Goal: Participate in discussion

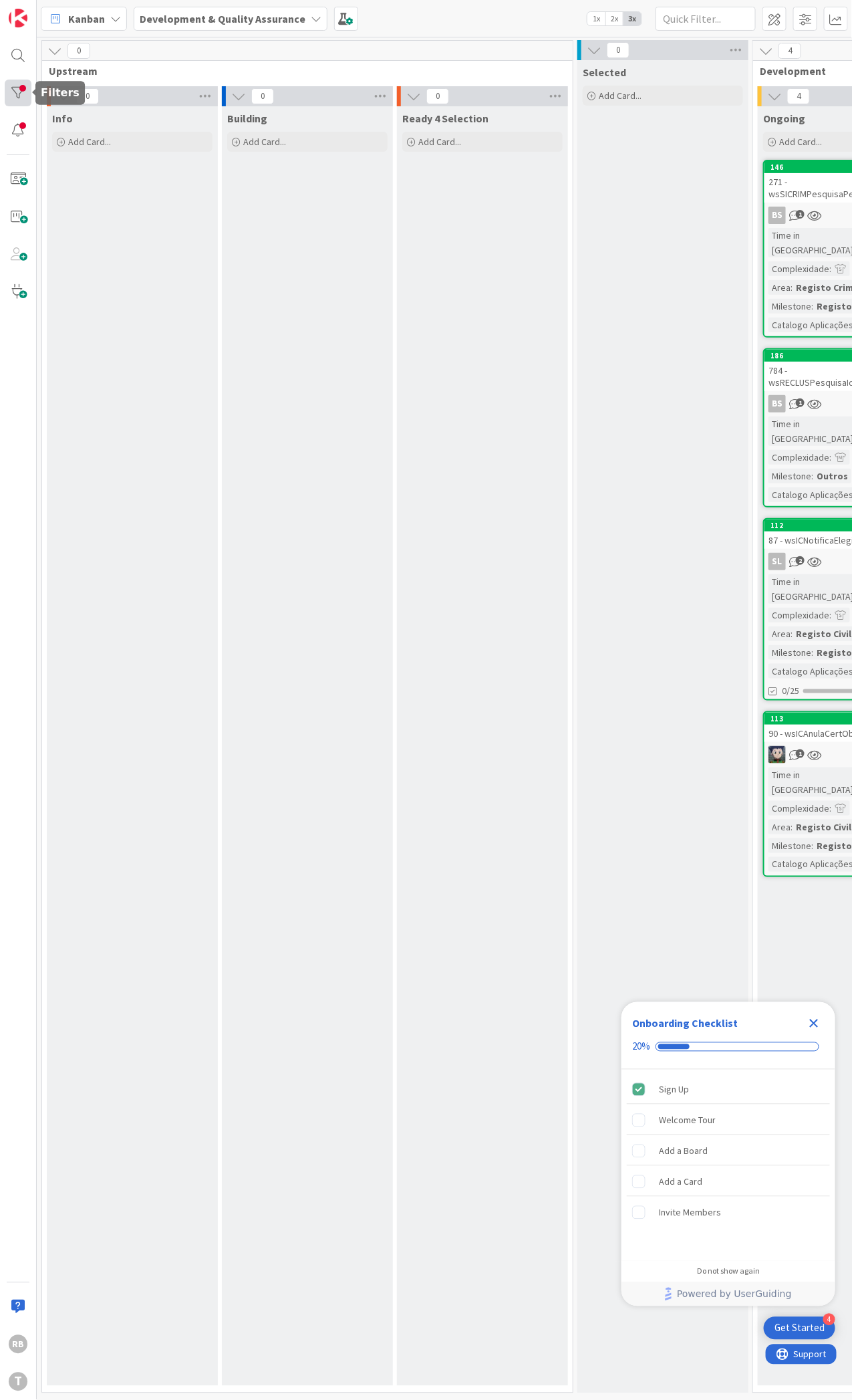
click at [21, 95] on div at bounding box center [18, 93] width 27 height 27
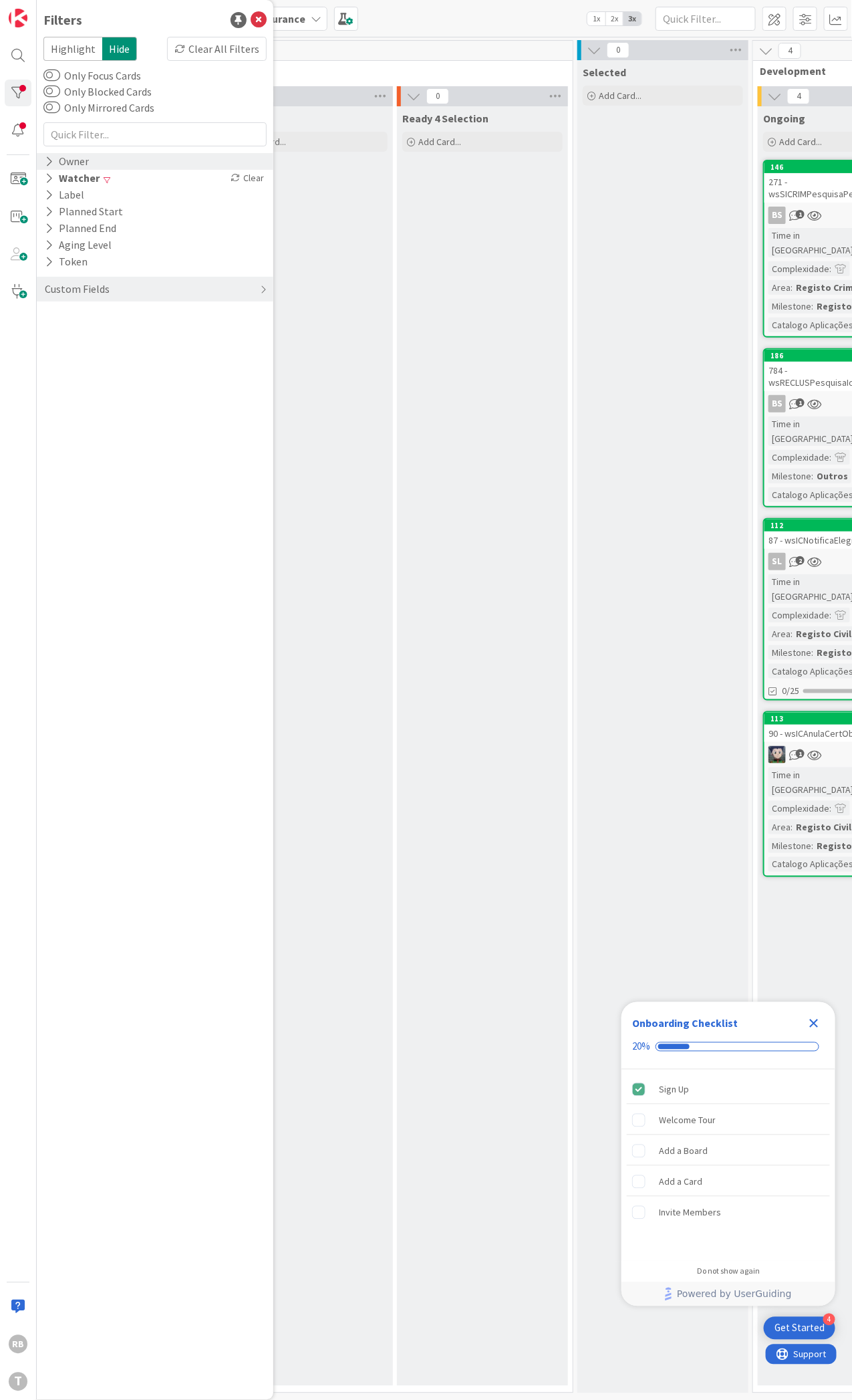
click at [48, 157] on icon at bounding box center [49, 162] width 8 height 11
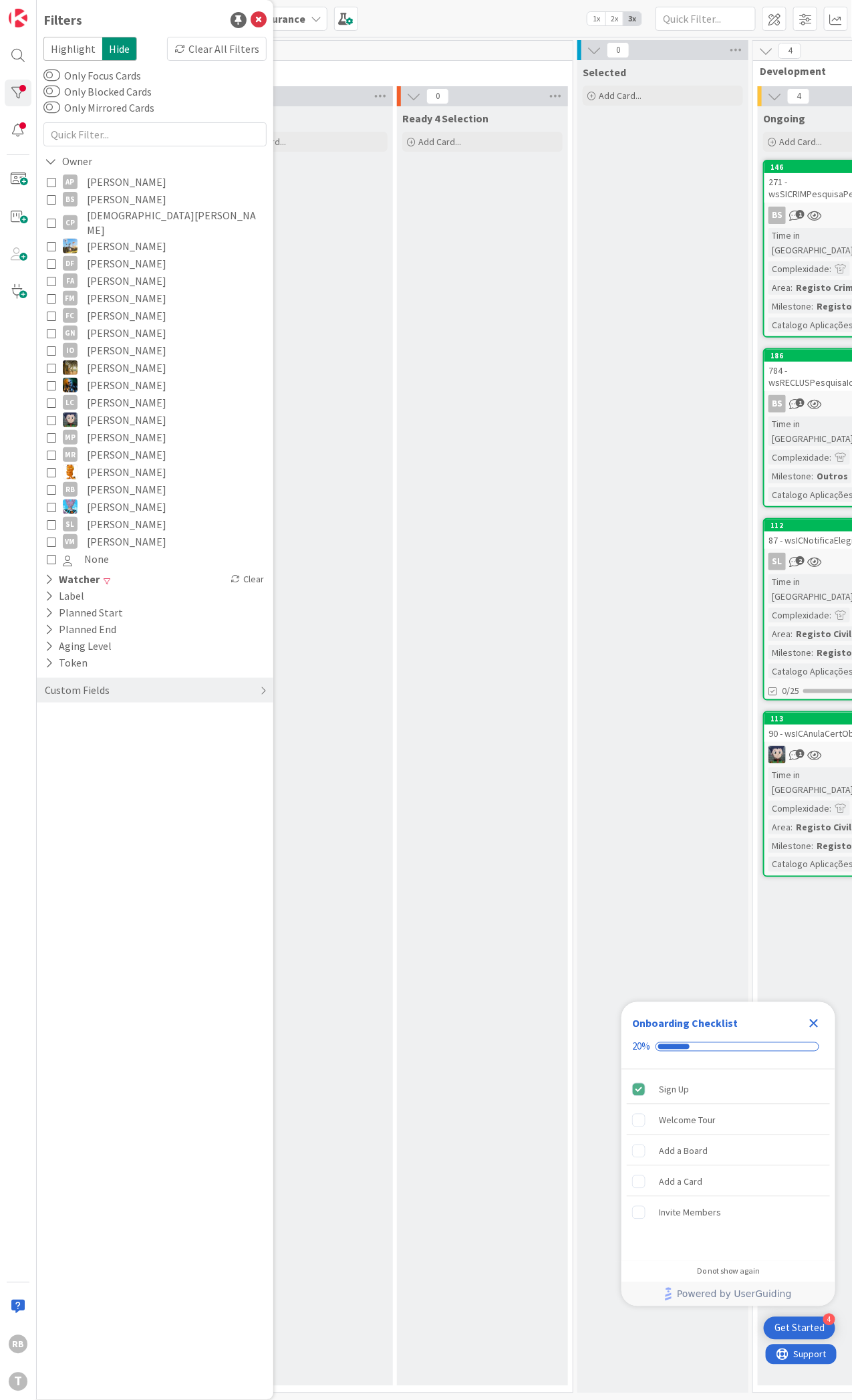
click at [51, 484] on icon at bounding box center [51, 489] width 9 height 9
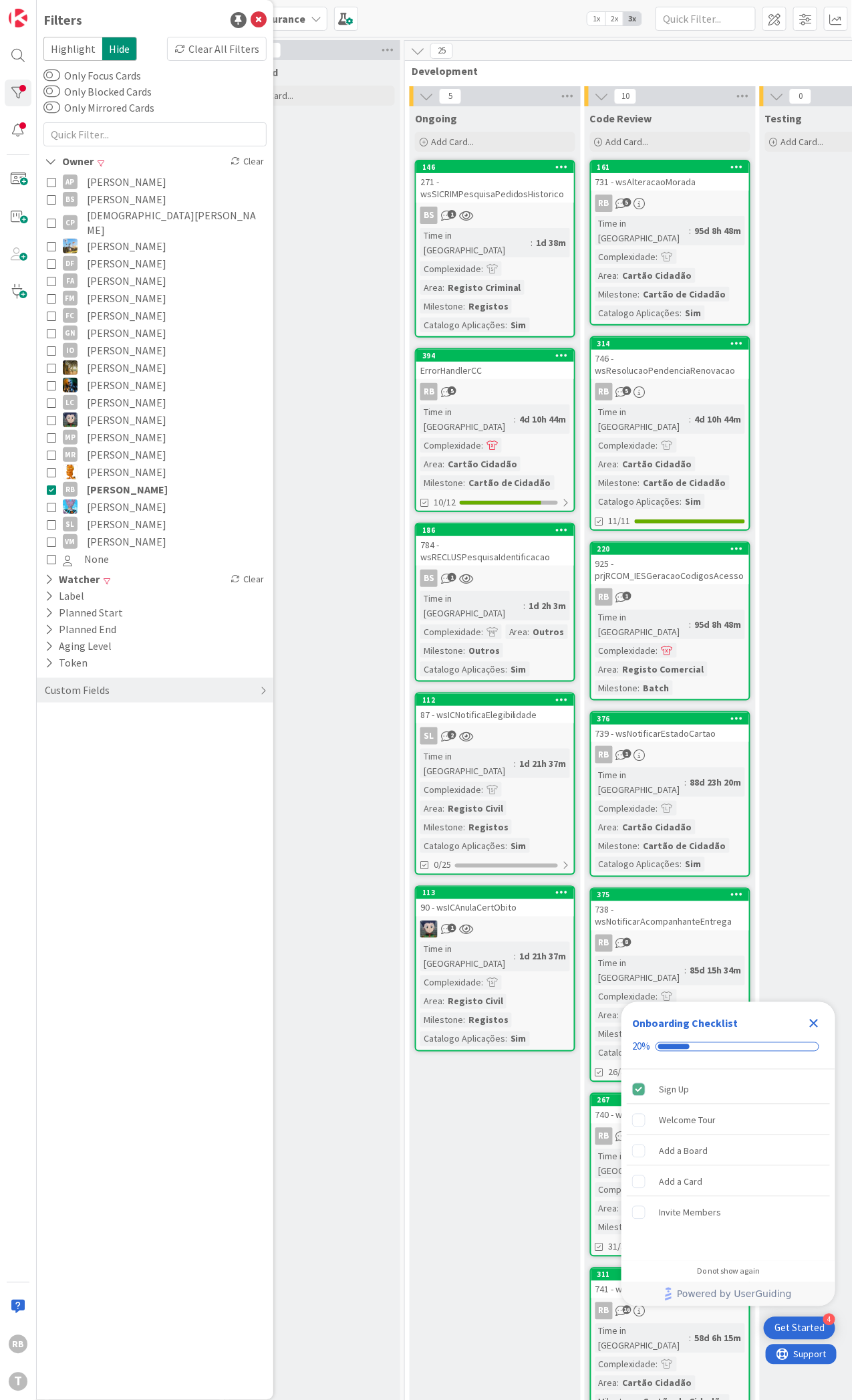
scroll to position [0, 362]
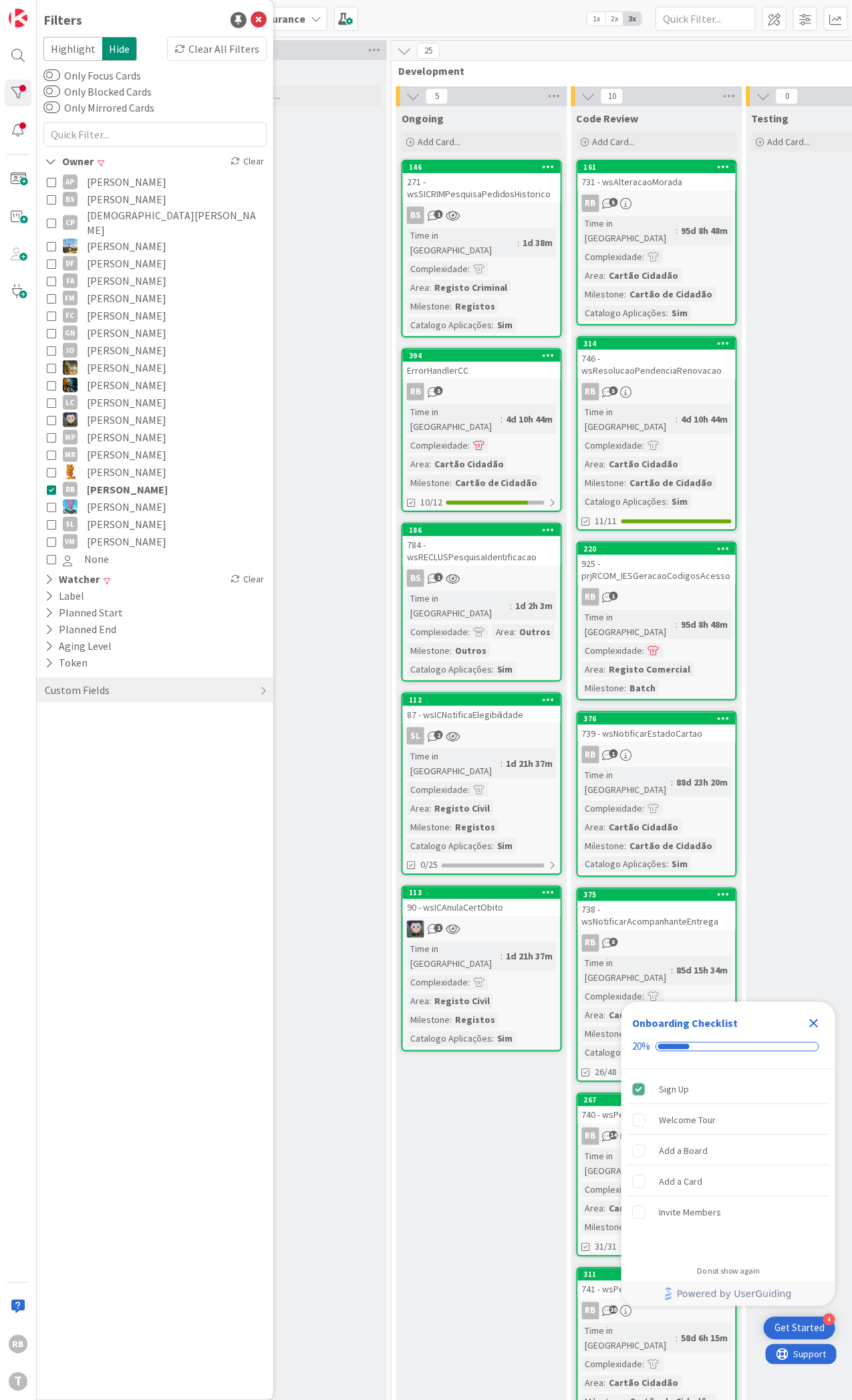
click at [503, 411] on div "4d 10h 44m" at bounding box center [529, 419] width 53 height 15
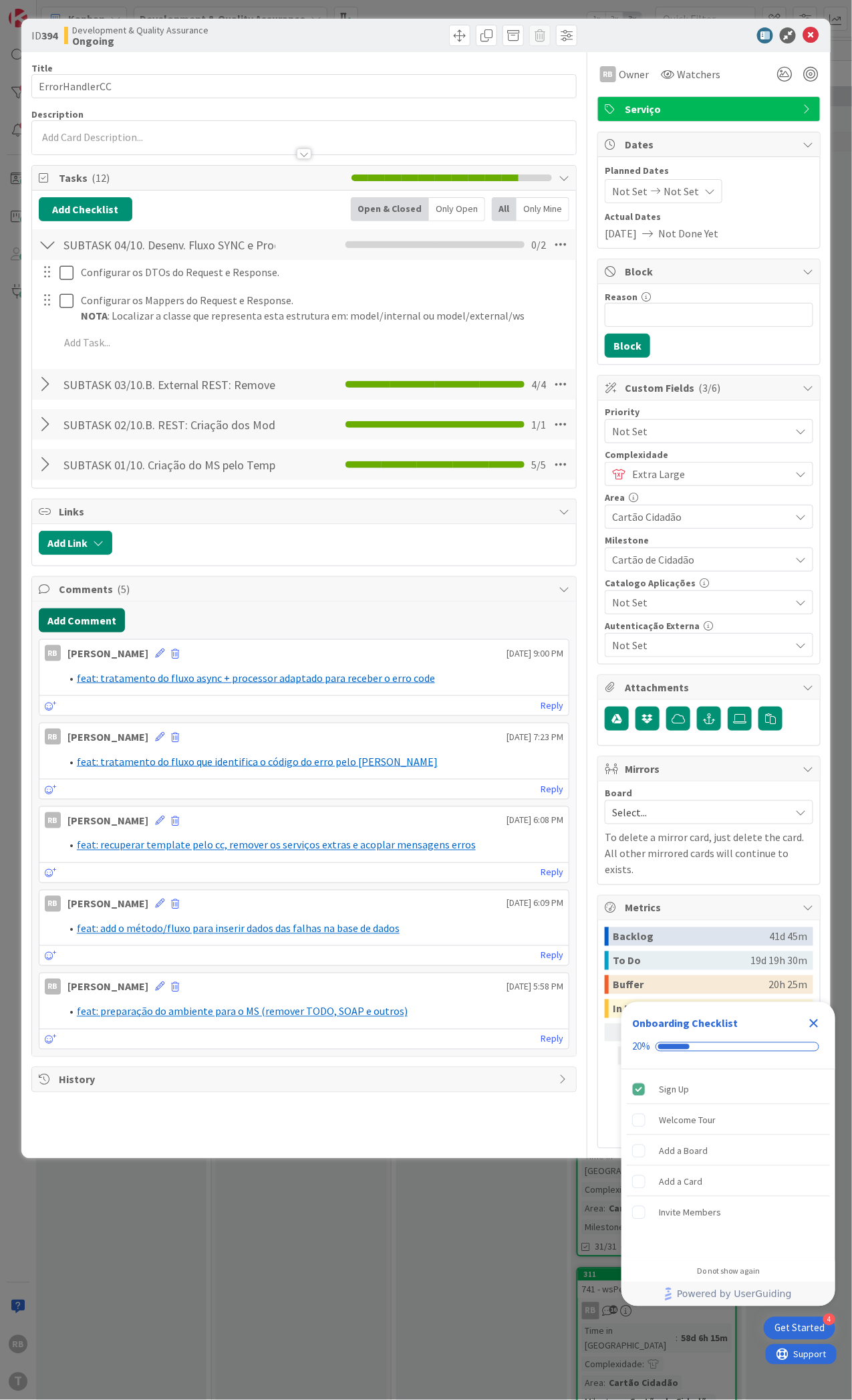
click at [62, 625] on button "Add Comment" at bounding box center [81, 620] width 86 height 24
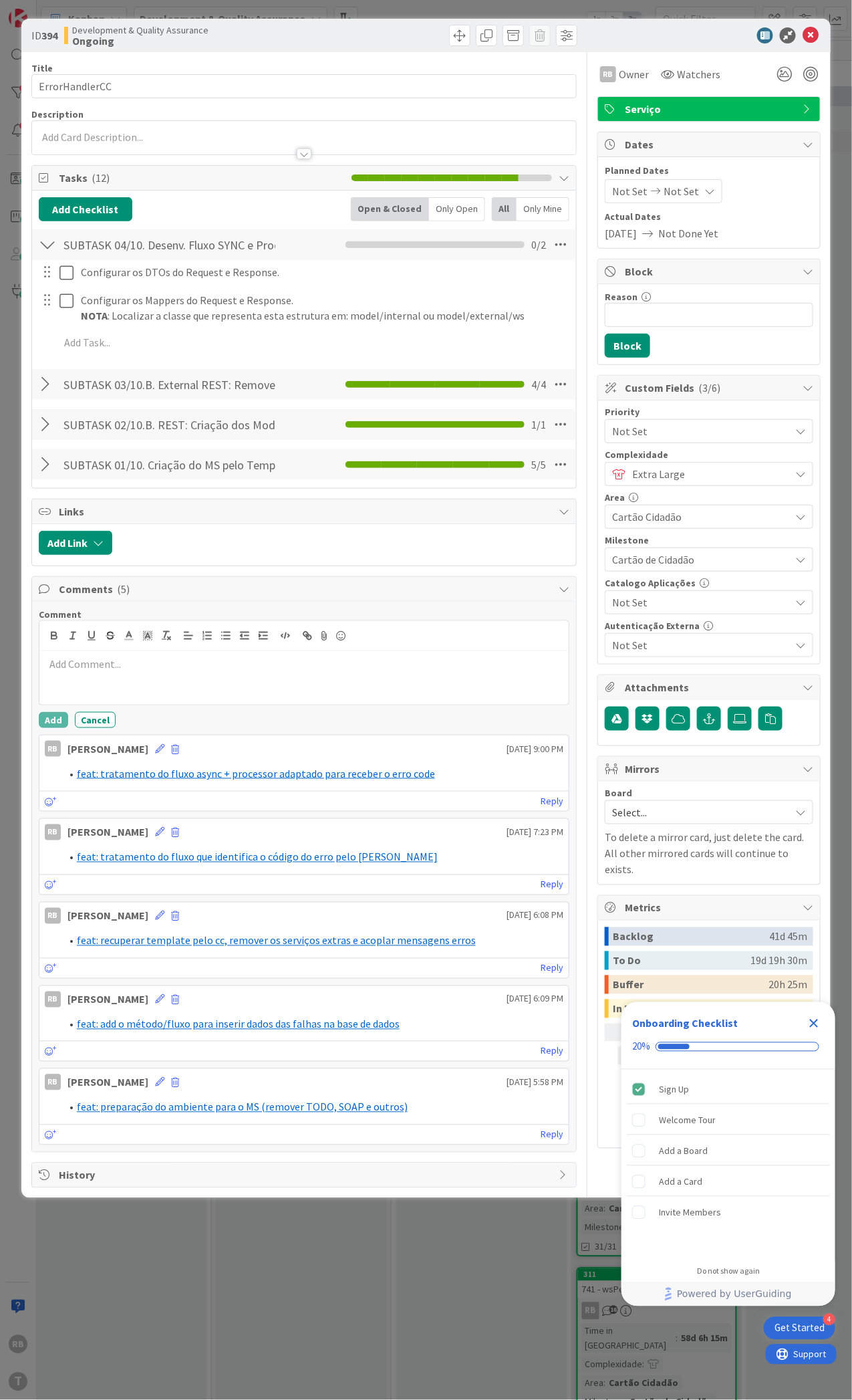
click at [77, 671] on p at bounding box center [304, 664] width 519 height 15
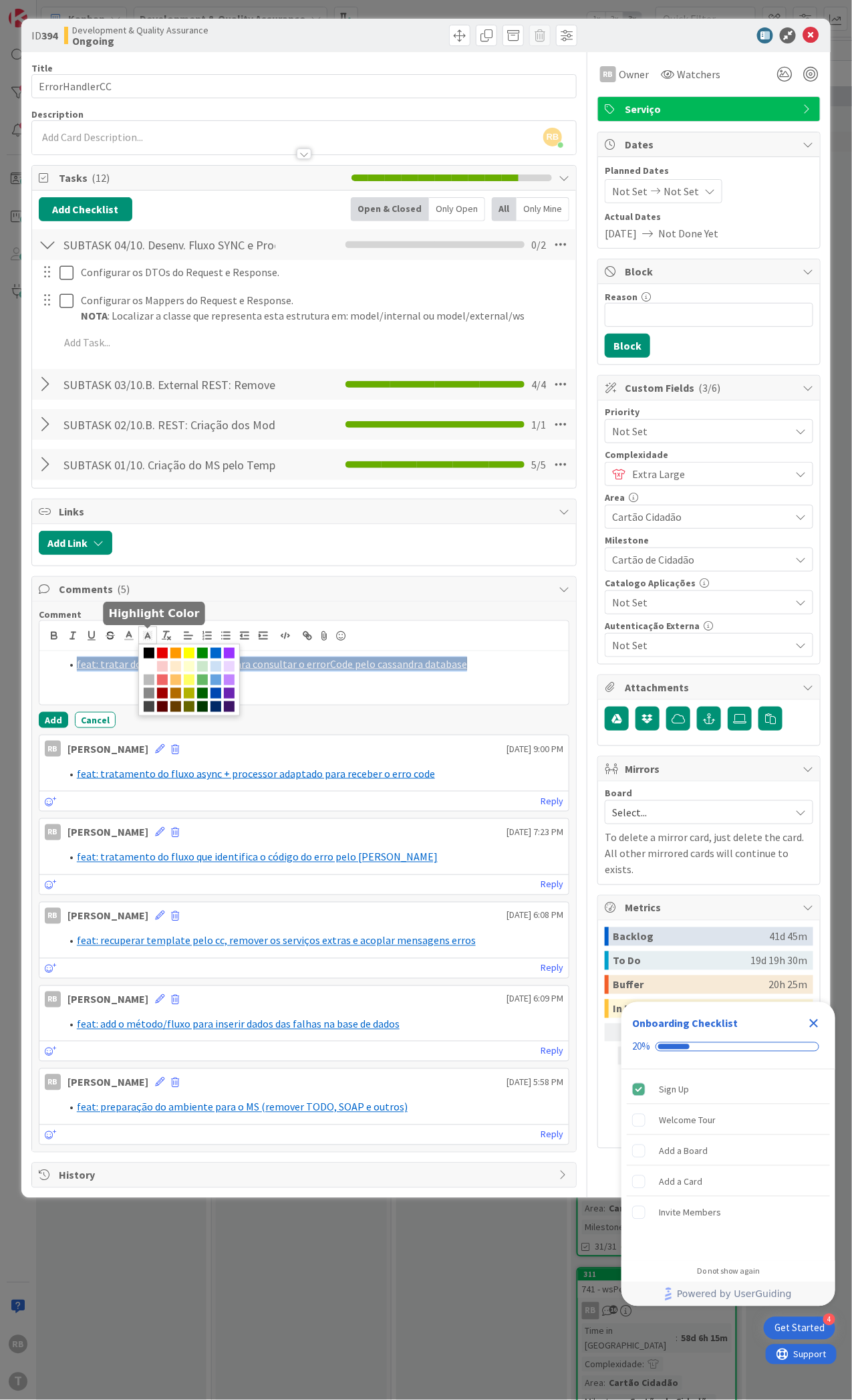
click at [150, 631] on icon at bounding box center [148, 635] width 12 height 12
click at [154, 662] on span at bounding box center [149, 666] width 10 height 10
click at [129, 635] on icon at bounding box center [129, 635] width 12 height 12
click at [195, 650] on span at bounding box center [196, 653] width 10 height 10
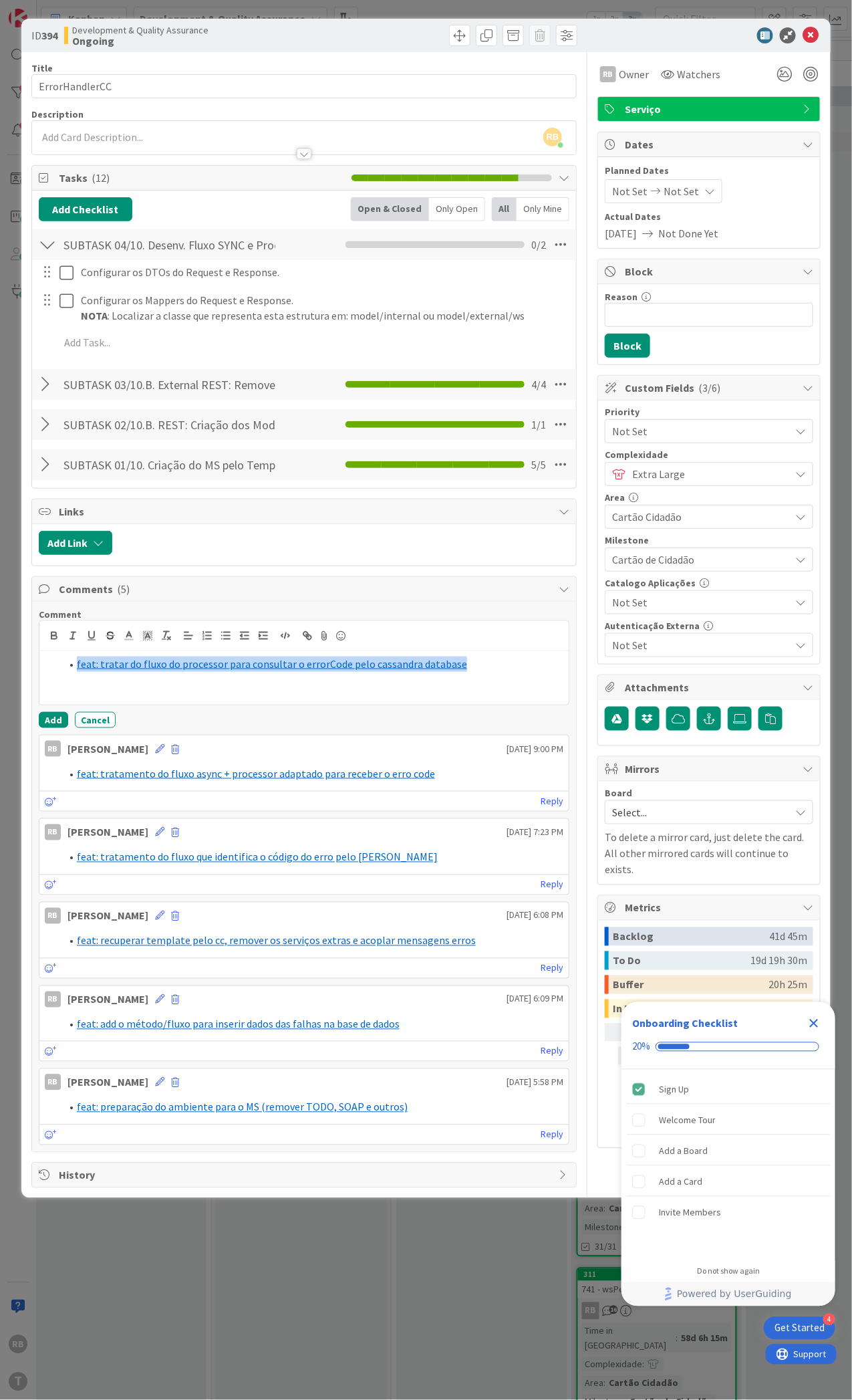
click at [135, 683] on div "feat: tratar do fluxo do processor para consultar o errorCode pelo cassandra da…" at bounding box center [304, 677] width 529 height 53
click at [50, 717] on button "Add" at bounding box center [52, 719] width 29 height 16
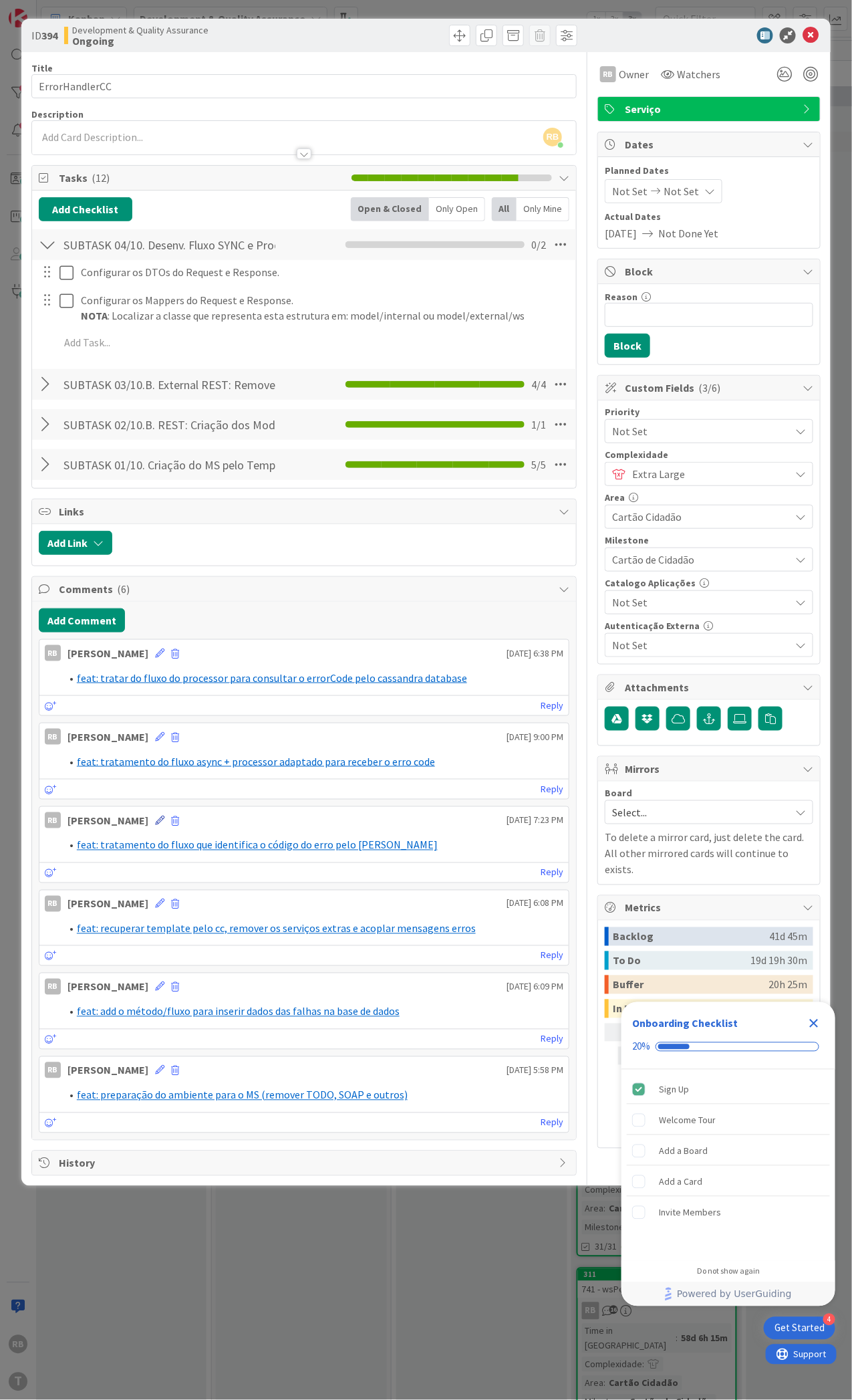
click at [155, 821] on icon at bounding box center [160, 820] width 9 height 9
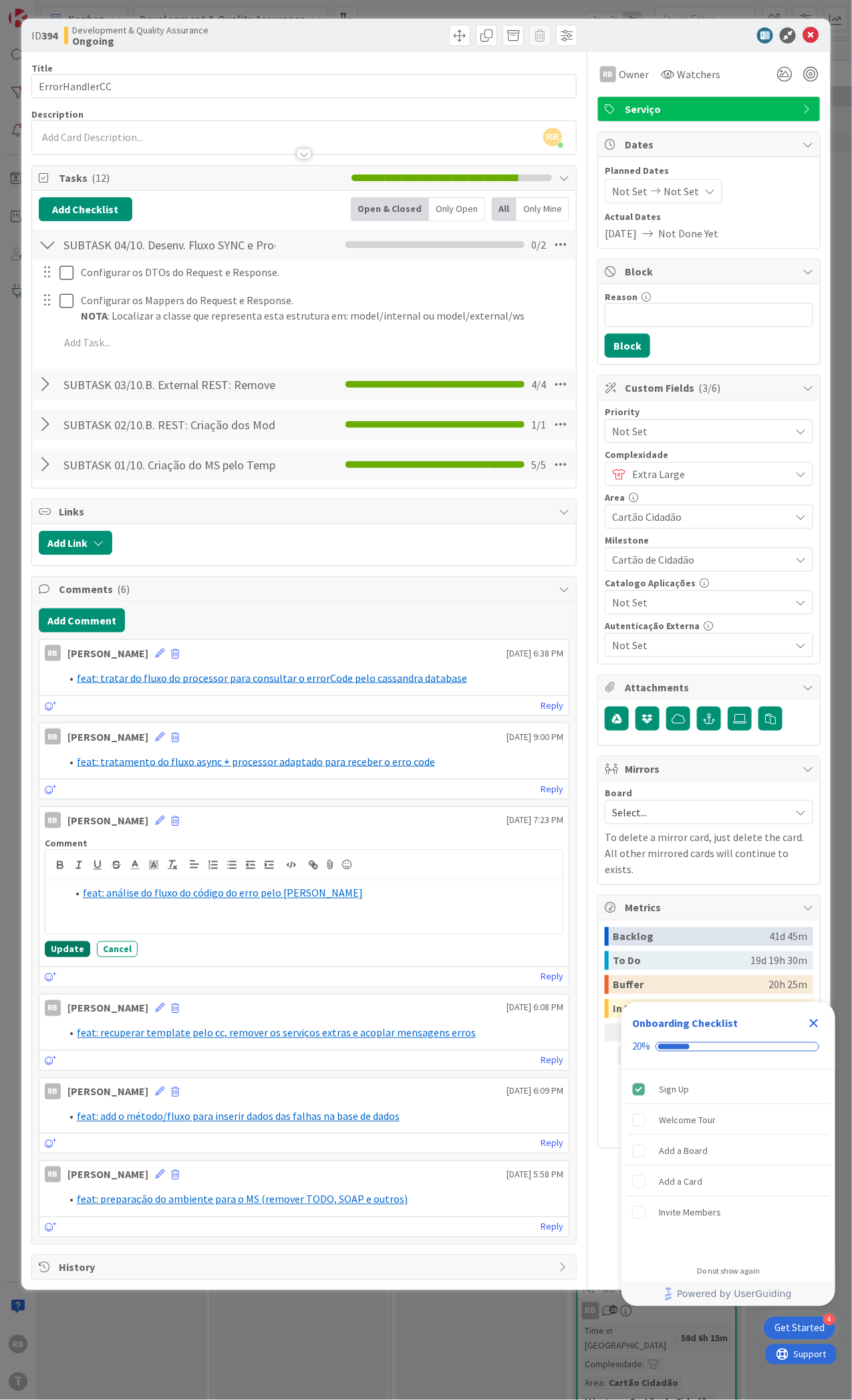
click at [65, 949] on button "Update" at bounding box center [67, 948] width 46 height 16
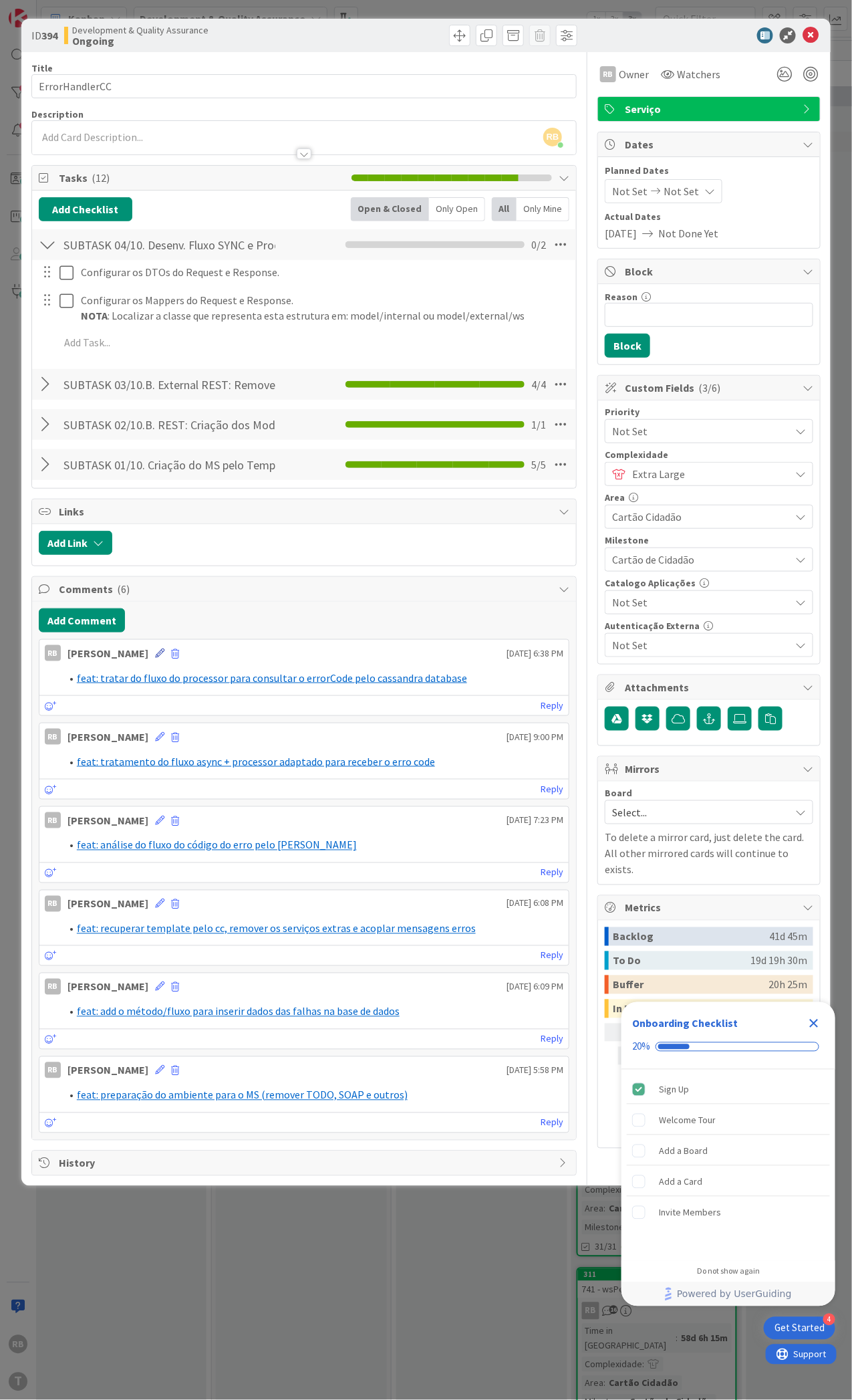
click at [155, 657] on icon at bounding box center [160, 653] width 9 height 9
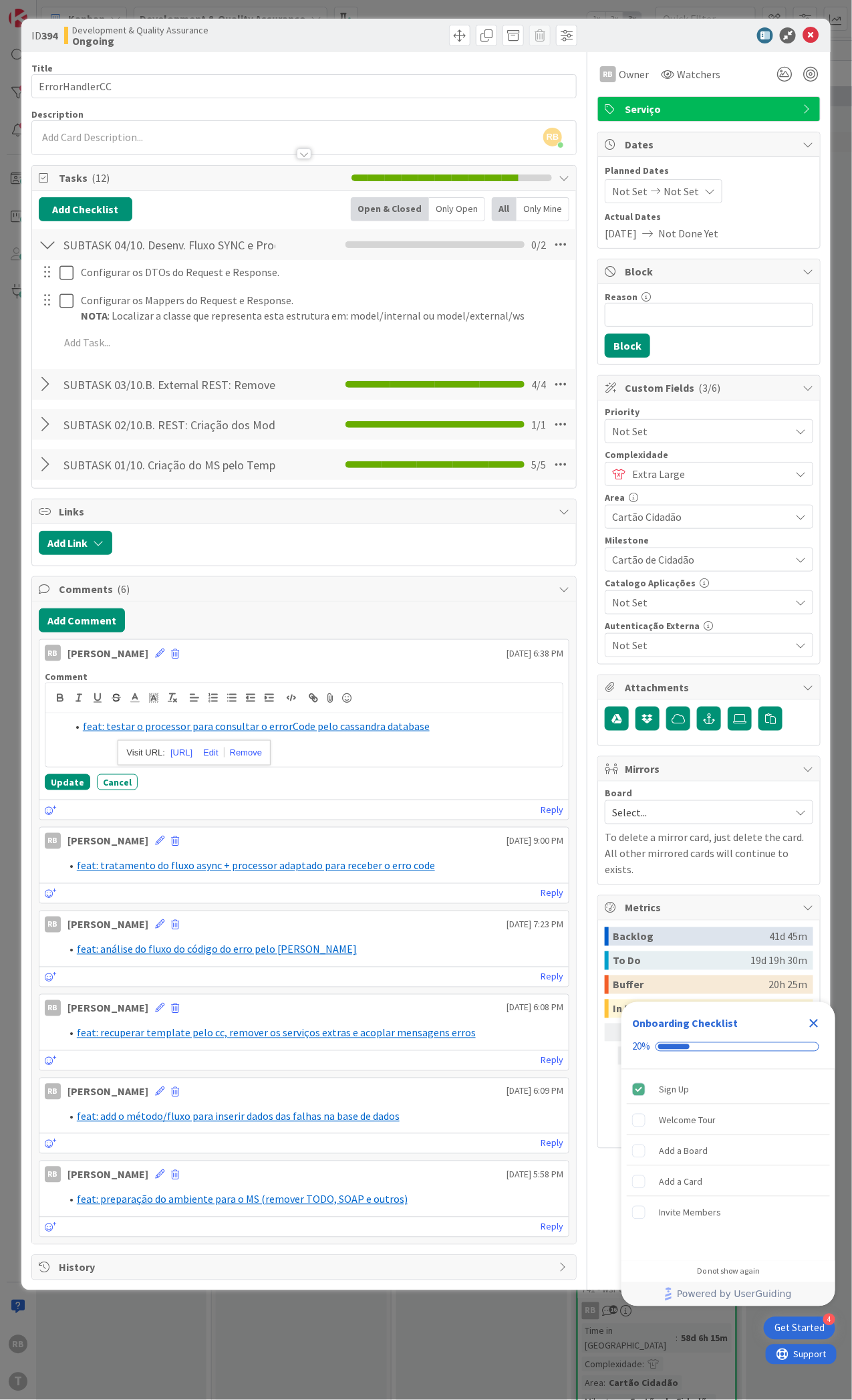
click at [60, 772] on div "Comment feat: testar o processor para consultar o errorCode pelo cassandra data…" at bounding box center [304, 729] width 529 height 130
click at [135, 758] on div "feat: testar o processor para consultar o errorCode pelo cassandra database" at bounding box center [304, 740] width 517 height 53
click at [58, 782] on button "Update" at bounding box center [67, 782] width 46 height 16
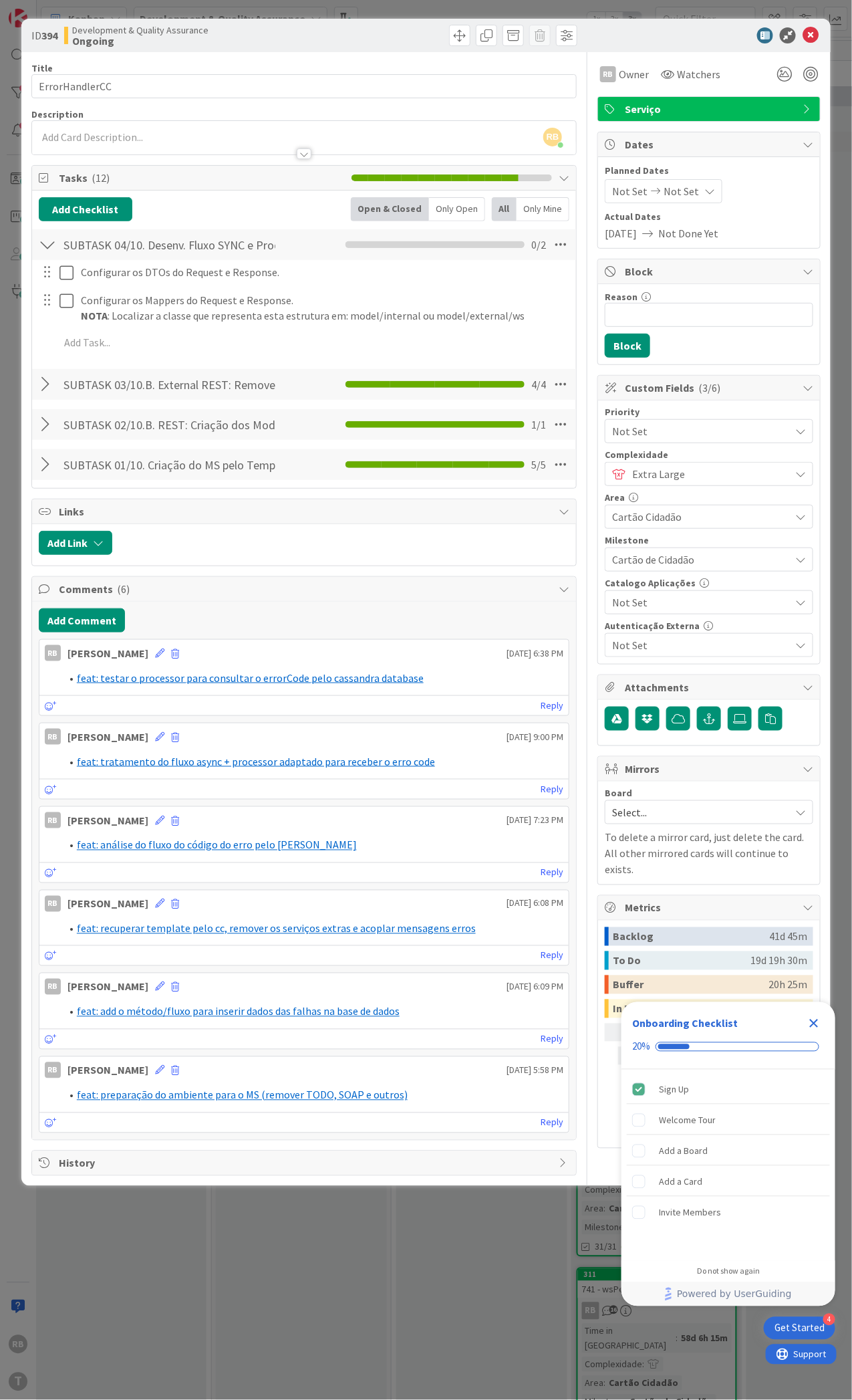
scroll to position [0, 362]
click at [815, 37] on icon at bounding box center [810, 35] width 16 height 16
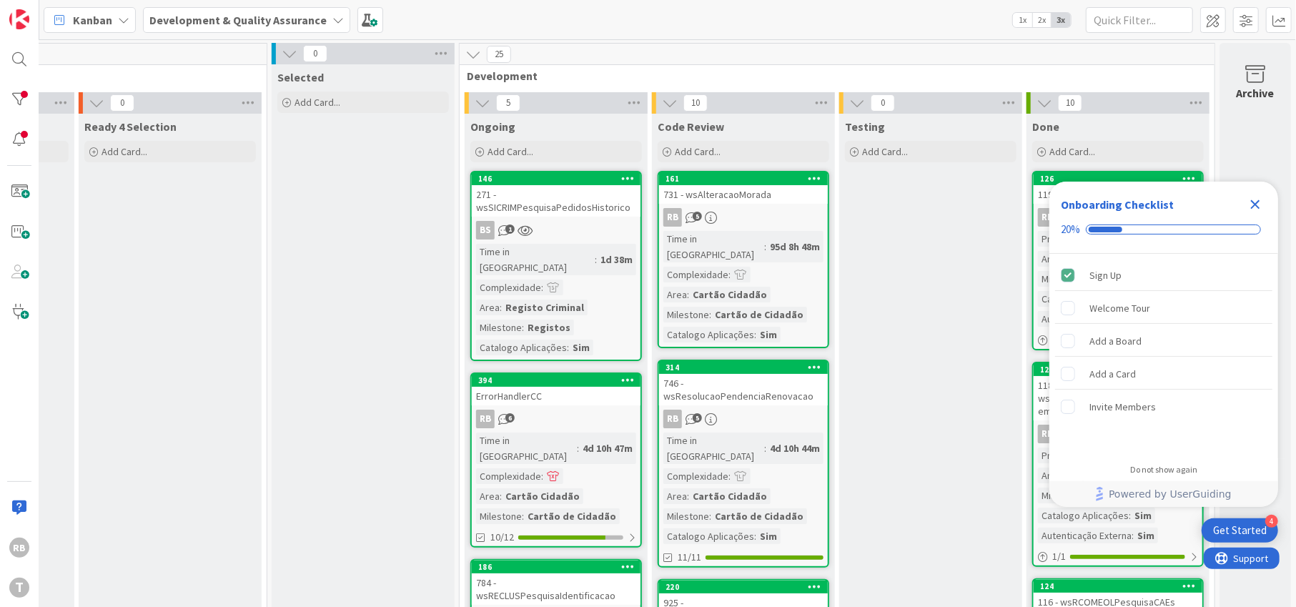
scroll to position [0, 360]
